Goal: Task Accomplishment & Management: Use online tool/utility

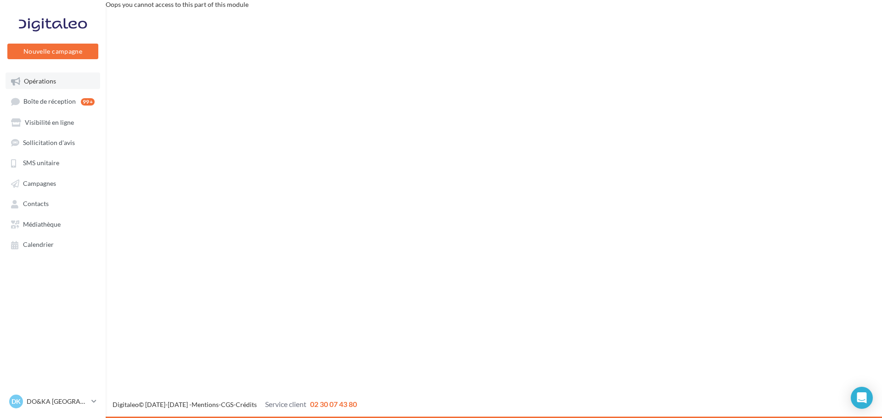
click at [43, 81] on span "Opérations" at bounding box center [40, 81] width 32 height 8
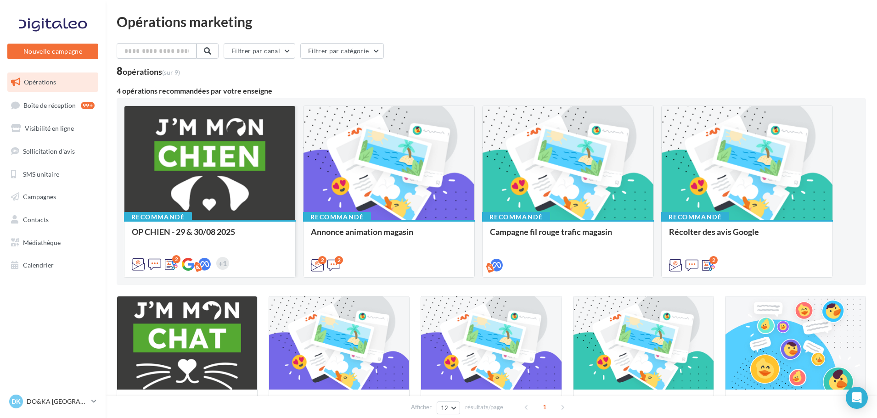
click at [191, 146] on div at bounding box center [209, 163] width 171 height 115
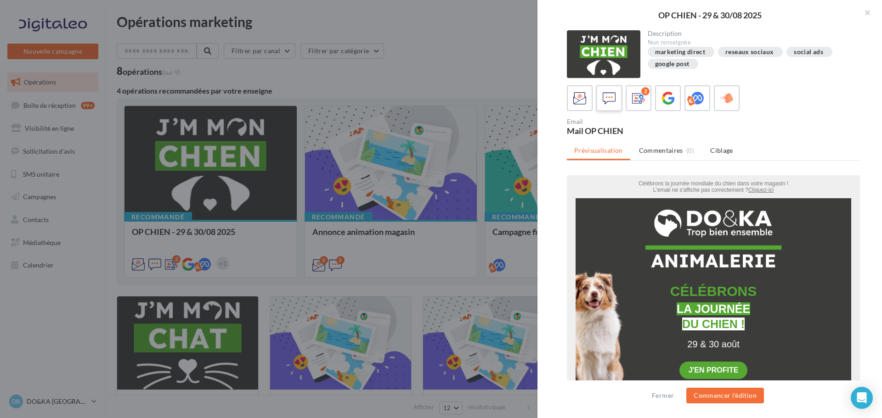
click at [608, 93] on icon at bounding box center [608, 98] width 13 height 13
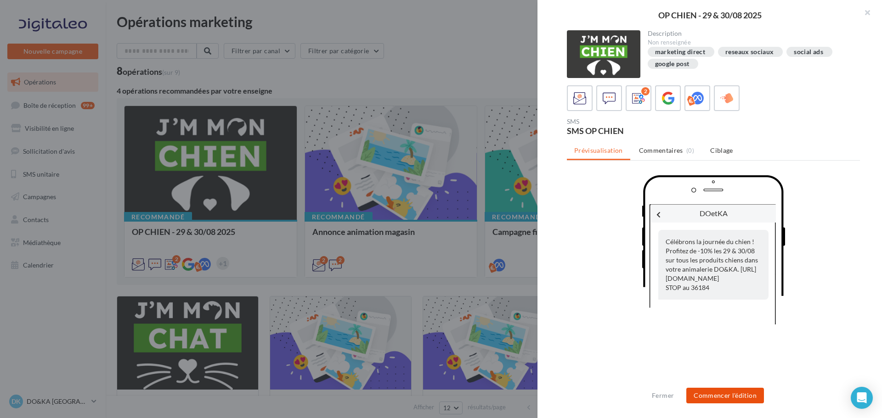
click at [721, 392] on button "Commencer l'édition" at bounding box center [725, 396] width 78 height 16
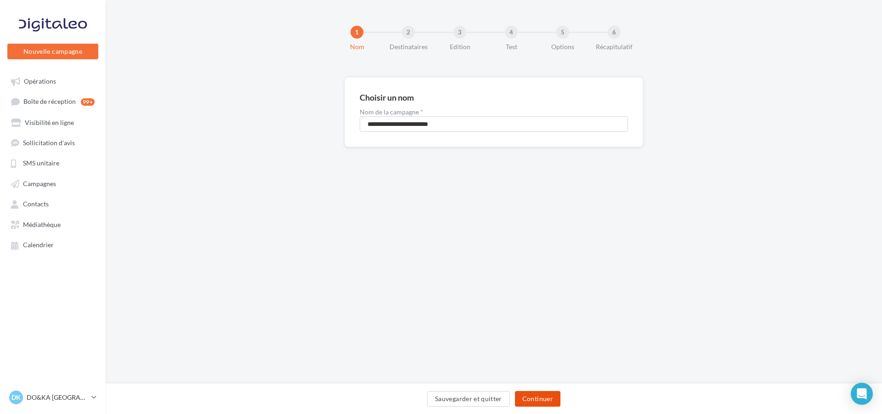
click at [538, 397] on button "Continuer" at bounding box center [537, 399] width 45 height 16
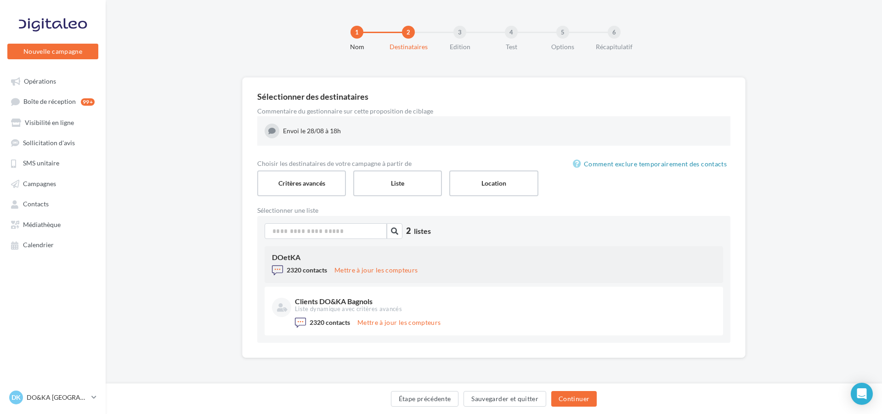
click at [312, 263] on div "DOetKA 2320 contacts Mettre à jour les compteurs" at bounding box center [493, 264] width 458 height 37
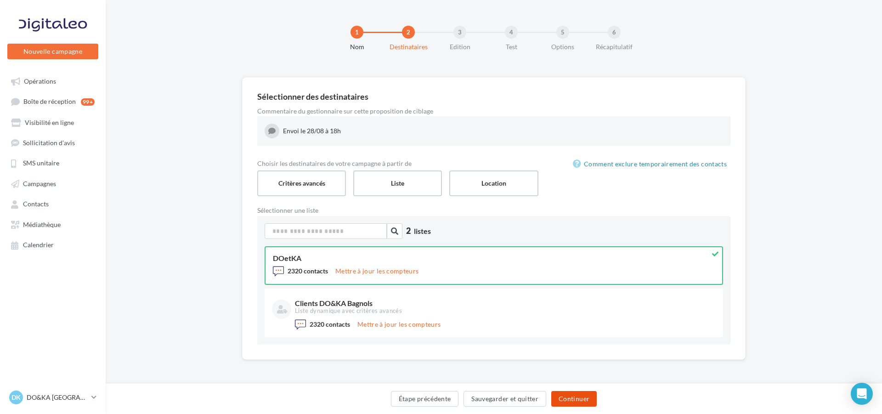
click at [575, 397] on button "Continuer" at bounding box center [573, 399] width 45 height 16
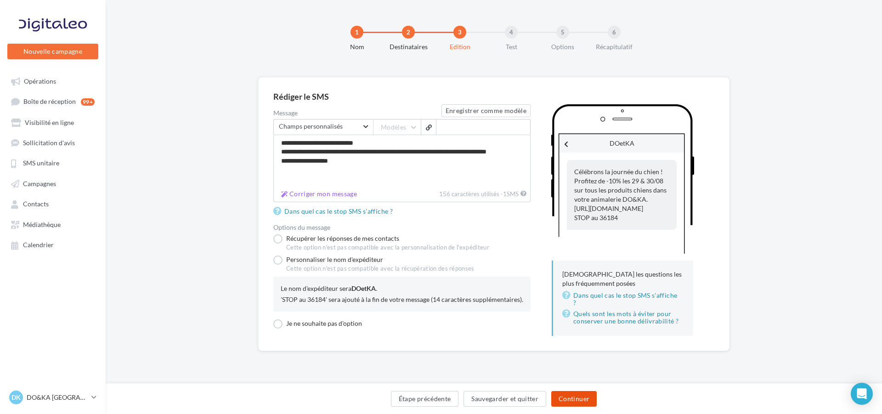
click at [575, 397] on button "Continuer" at bounding box center [573, 399] width 45 height 16
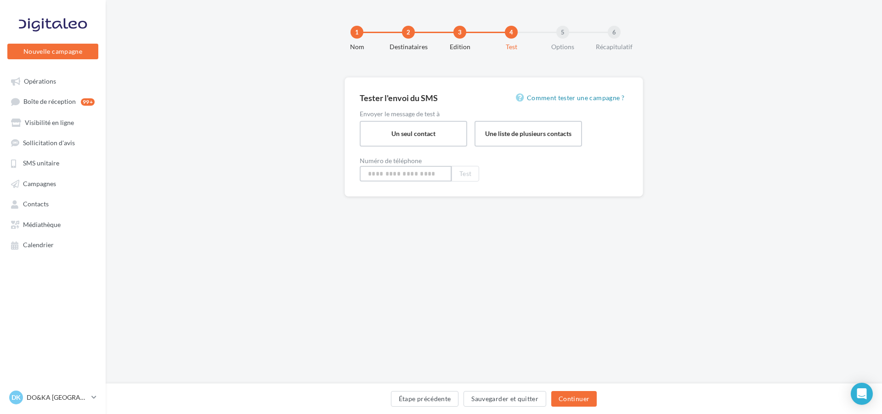
click at [414, 172] on input at bounding box center [406, 174] width 92 height 16
type input "**********"
click at [469, 172] on button "Test" at bounding box center [465, 174] width 28 height 16
click at [573, 396] on button "Continuer" at bounding box center [573, 399] width 45 height 16
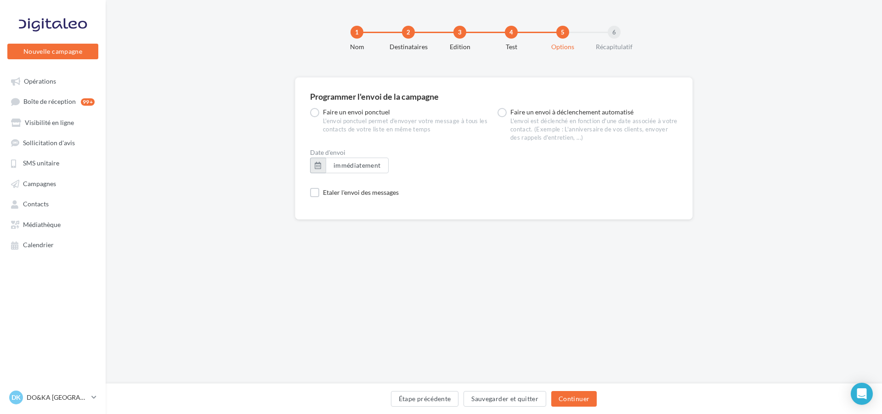
click at [315, 165] on button "button" at bounding box center [318, 165] width 16 height 16
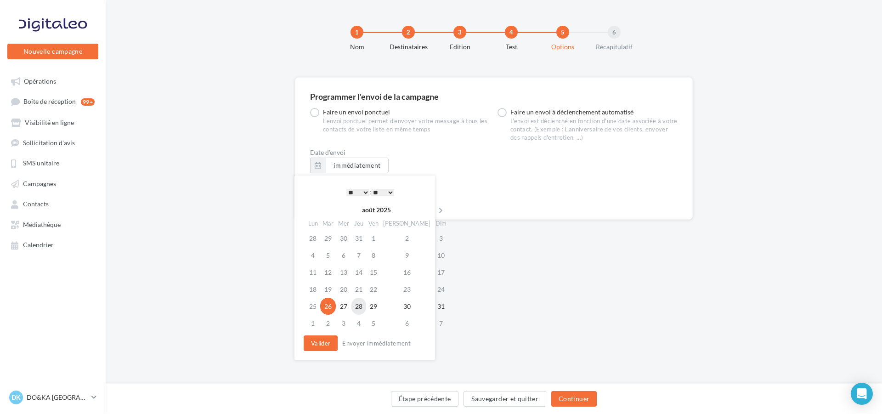
click at [361, 300] on td "28" at bounding box center [358, 306] width 15 height 17
click at [364, 191] on select "* * * * * * * * * * ** ** ** ** ** ** ** ** ** ** ** ** ** **" at bounding box center [357, 192] width 23 height 7
click at [318, 340] on button "Valider" at bounding box center [320, 343] width 34 height 16
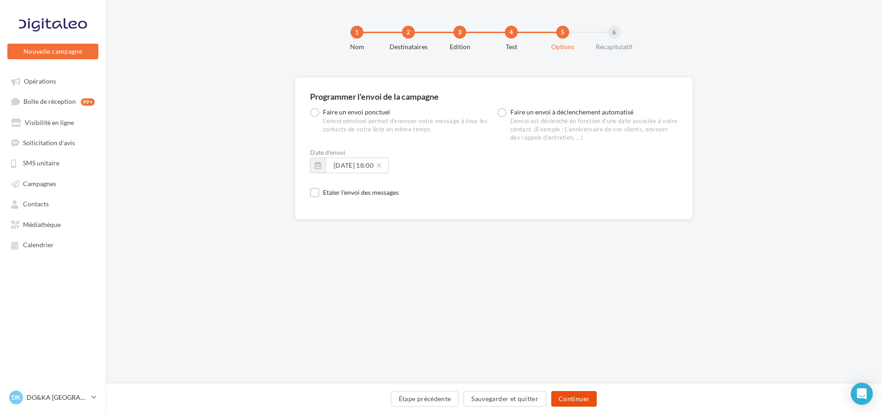
click at [573, 396] on button "Continuer" at bounding box center [573, 399] width 45 height 16
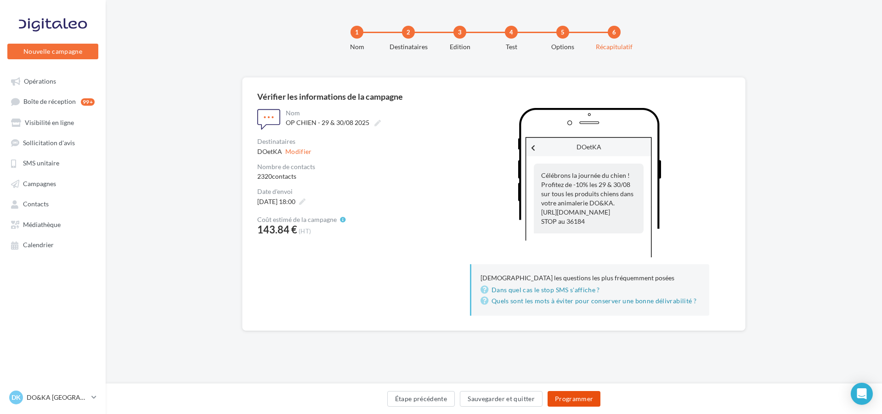
click at [577, 396] on button "Programmer" at bounding box center [573, 399] width 53 height 16
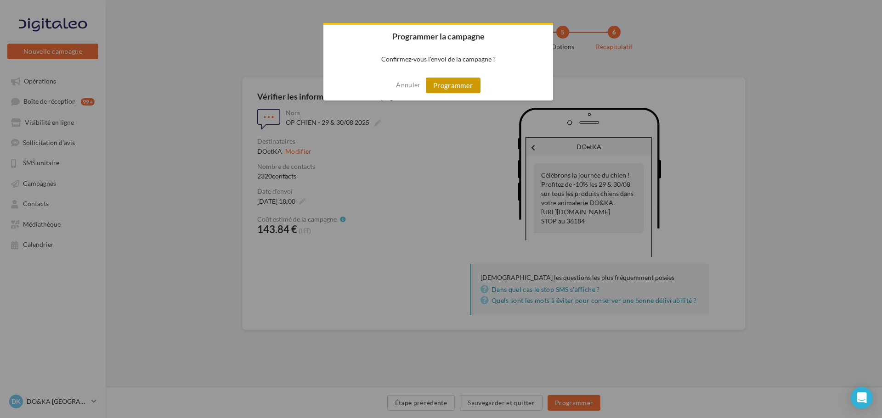
click at [451, 83] on button "Programmer" at bounding box center [453, 86] width 55 height 16
